Goal: Check status: Check status

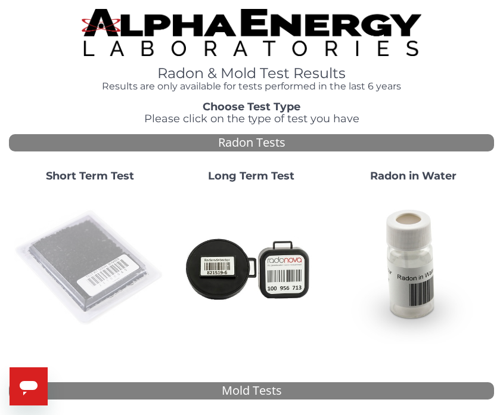
click at [62, 233] on img at bounding box center [90, 268] width 152 height 152
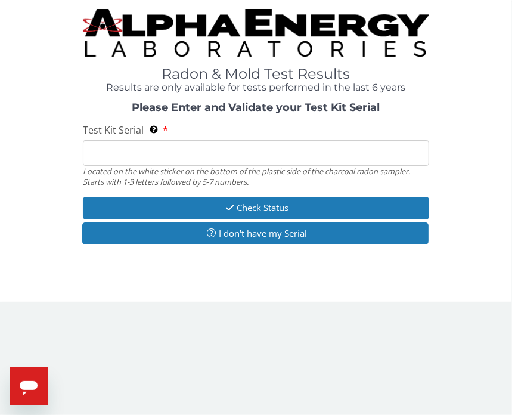
click at [91, 148] on input "Test Kit Serial Located on the white sticker on the bottom of the plastic side …" at bounding box center [256, 153] width 346 height 26
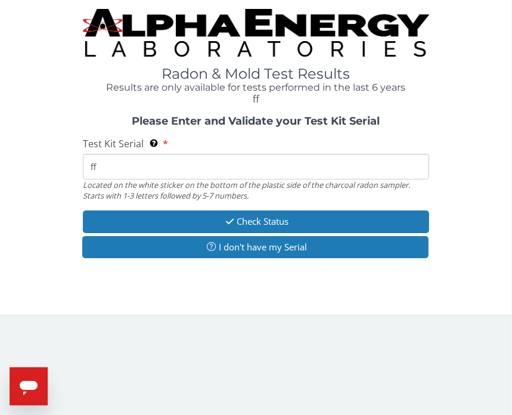
type input "f"
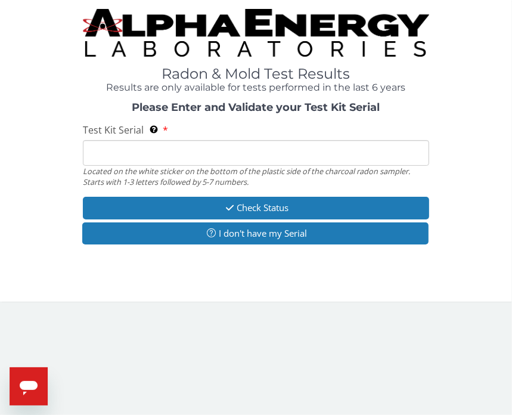
type input "d"
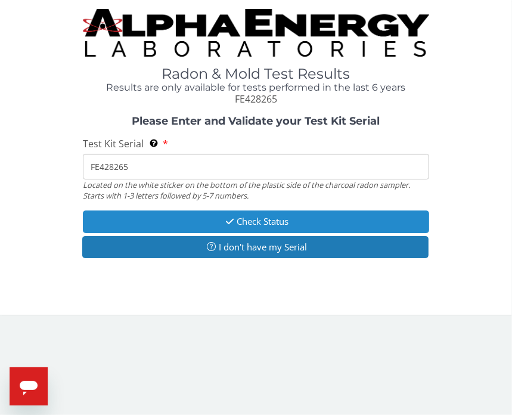
type input "FE428265"
click at [232, 221] on icon "button" at bounding box center [230, 221] width 14 height 9
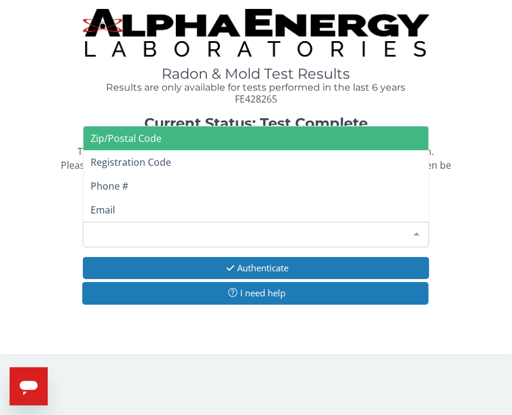
click at [418, 228] on div at bounding box center [417, 233] width 24 height 23
click at [243, 228] on div "Please make a selection" at bounding box center [256, 235] width 346 height 26
click at [297, 233] on div "Please make a selection" at bounding box center [256, 235] width 346 height 26
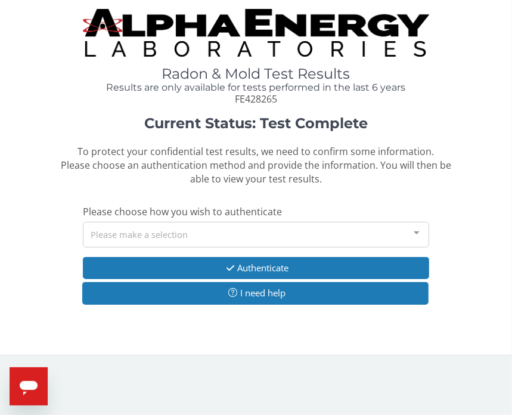
click at [417, 235] on div at bounding box center [417, 233] width 24 height 23
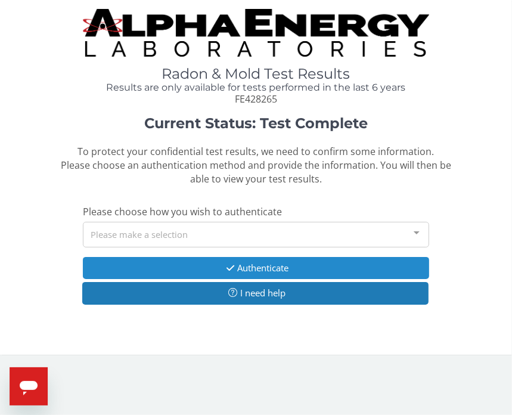
click at [307, 265] on button "Authenticate" at bounding box center [256, 268] width 346 height 22
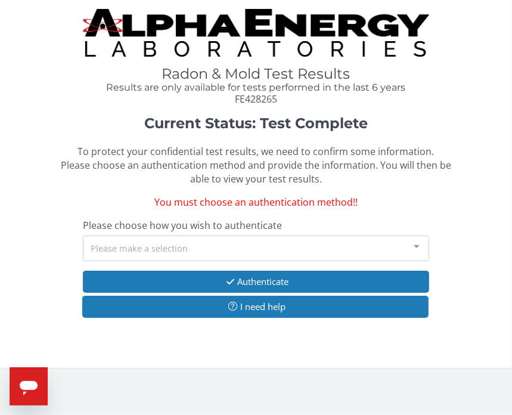
drag, startPoint x: 307, startPoint y: 265, endPoint x: 344, endPoint y: 262, distance: 37.1
click at [344, 262] on div "Current Status: Test Complete To protect your confidential test results, we nee…" at bounding box center [256, 223] width 494 height 215
click at [449, 256] on div "Current Status: Test Complete To protect your confidential test results, we nee…" at bounding box center [256, 223] width 494 height 215
click at [418, 247] on div at bounding box center [417, 247] width 24 height 23
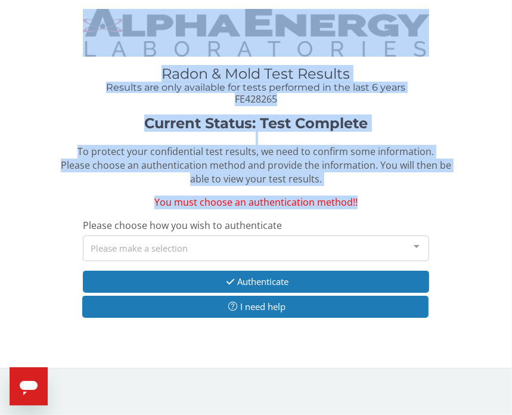
drag, startPoint x: 471, startPoint y: 207, endPoint x: 463, endPoint y: 321, distance: 114.8
click at [463, 321] on div "Current Status: Test Complete To protect your confidential test results, we nee…" at bounding box center [256, 223] width 494 height 215
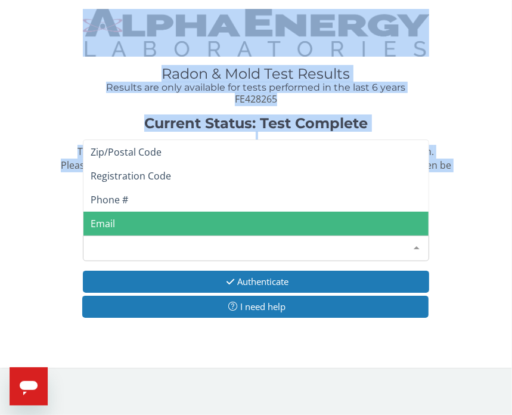
drag, startPoint x: 463, startPoint y: 321, endPoint x: 415, endPoint y: 243, distance: 91.5
click at [415, 243] on div at bounding box center [417, 247] width 24 height 23
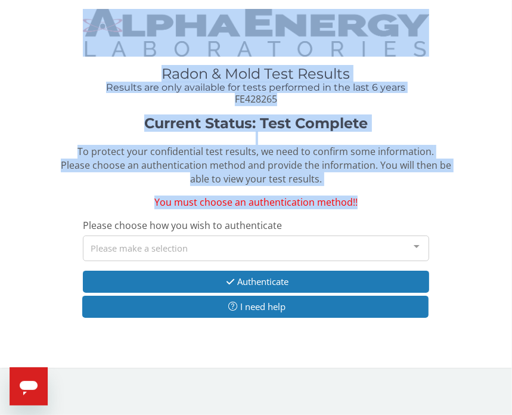
click at [415, 243] on div at bounding box center [417, 247] width 24 height 23
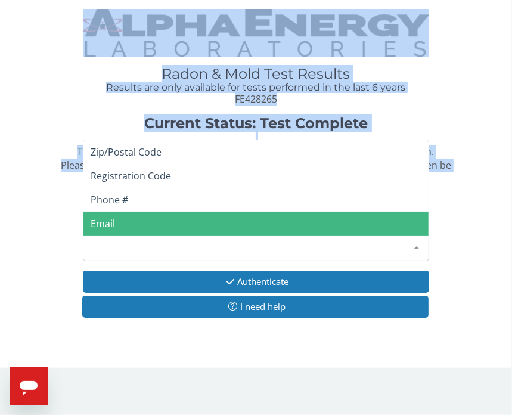
click at [415, 242] on div at bounding box center [417, 247] width 24 height 23
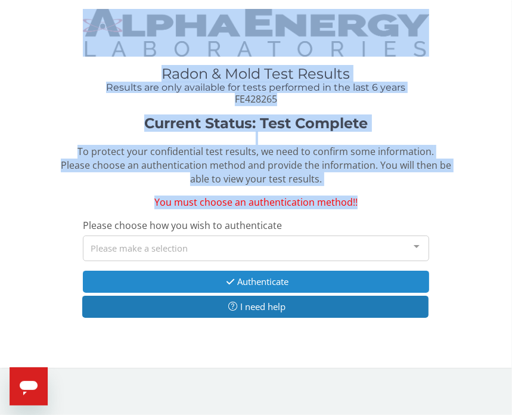
click at [401, 281] on button "Authenticate" at bounding box center [256, 282] width 346 height 22
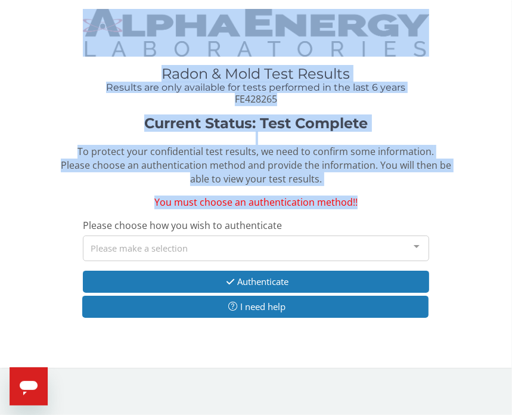
click at [439, 241] on div "Current Status: Test Complete To protect your confidential test results, we nee…" at bounding box center [256, 223] width 494 height 215
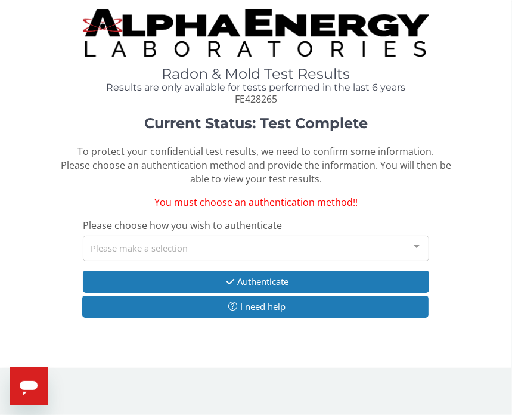
click at [439, 241] on div "Current Status: Test Complete To protect your confidential test results, we nee…" at bounding box center [256, 223] width 494 height 215
click at [439, 238] on div "Current Status: Test Complete To protect your confidential test results, we nee…" at bounding box center [256, 223] width 494 height 215
click at [323, 204] on span "You must choose an authentication method!!" at bounding box center [255, 202] width 203 height 13
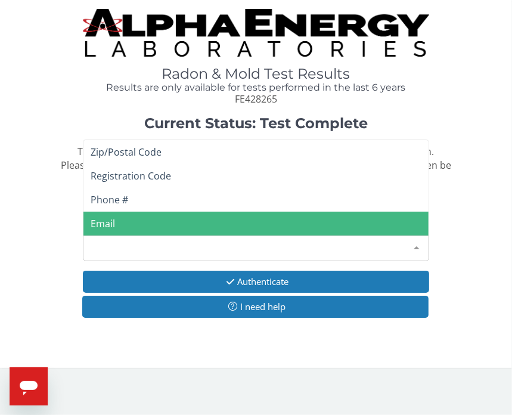
click at [294, 242] on div "Please make a selection" at bounding box center [256, 248] width 346 height 26
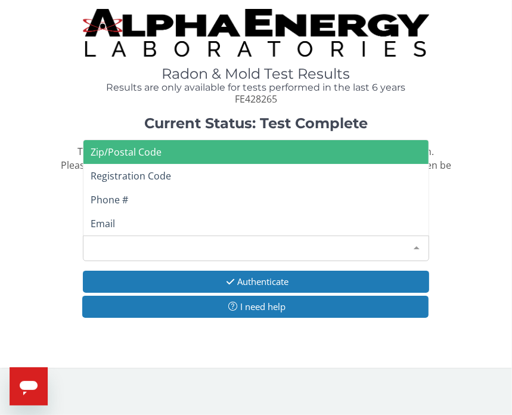
click at [258, 154] on span "Zip/Postal Code" at bounding box center [255, 152] width 345 height 24
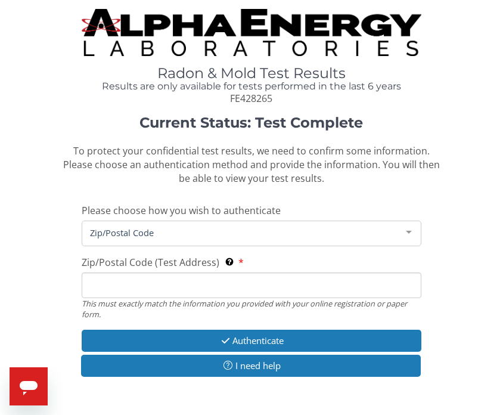
click at [126, 281] on input "Zip/Postal Code (Test Address) This must exactly match the information you prov…" at bounding box center [252, 285] width 340 height 26
type input "99712"
click at [269, 128] on strong "Current Status: Test Complete" at bounding box center [251, 122] width 224 height 17
click at [237, 125] on strong "Current Status: Test Complete" at bounding box center [251, 122] width 224 height 17
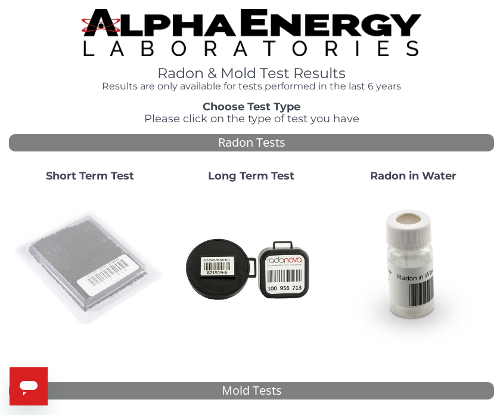
click at [79, 247] on img at bounding box center [90, 268] width 152 height 152
